Goal: Task Accomplishment & Management: Manage account settings

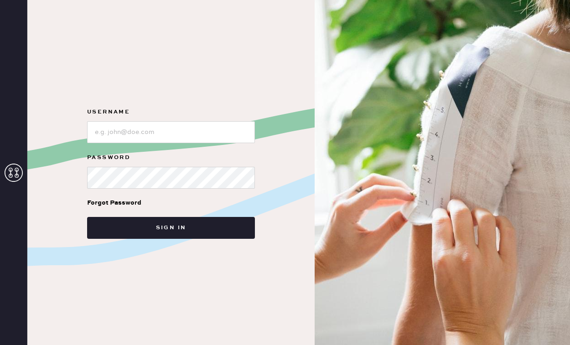
type input "reformationcharleston"
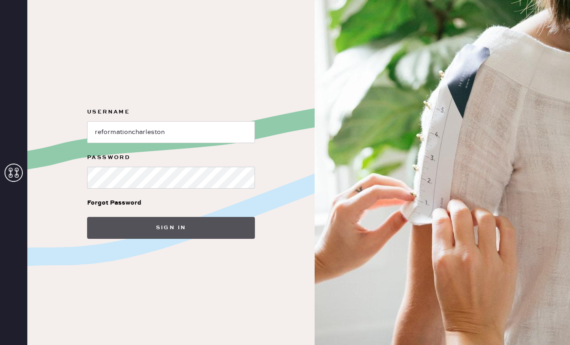
click at [172, 227] on button "Sign in" at bounding box center [171, 228] width 168 height 22
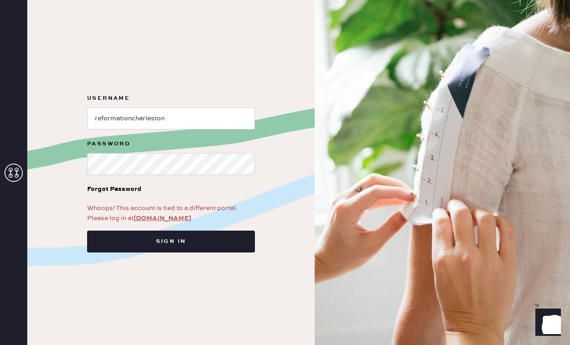
click at [164, 216] on link "app.hemster.co" at bounding box center [162, 218] width 57 height 8
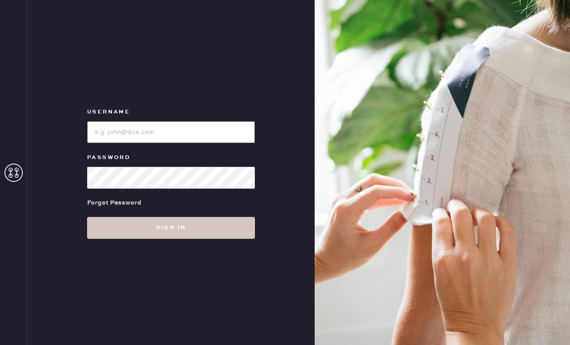
type input "reformationcharleston"
click at [200, 134] on input "loginName" at bounding box center [171, 132] width 168 height 22
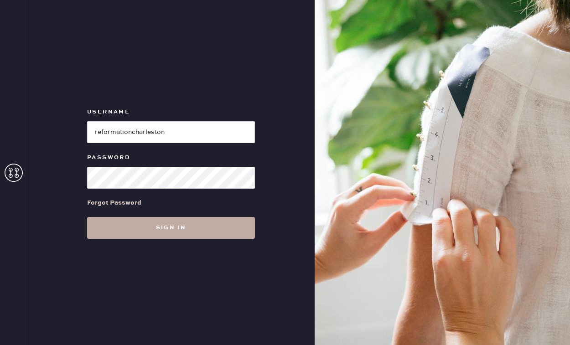
click at [191, 229] on button "Sign in" at bounding box center [171, 228] width 168 height 22
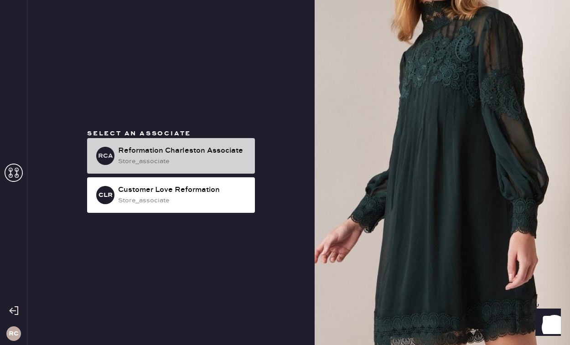
click at [186, 167] on div "RCA Reformation Charleston Associate store_associate" at bounding box center [171, 156] width 168 height 36
